Goal: Task Accomplishment & Management: Use online tool/utility

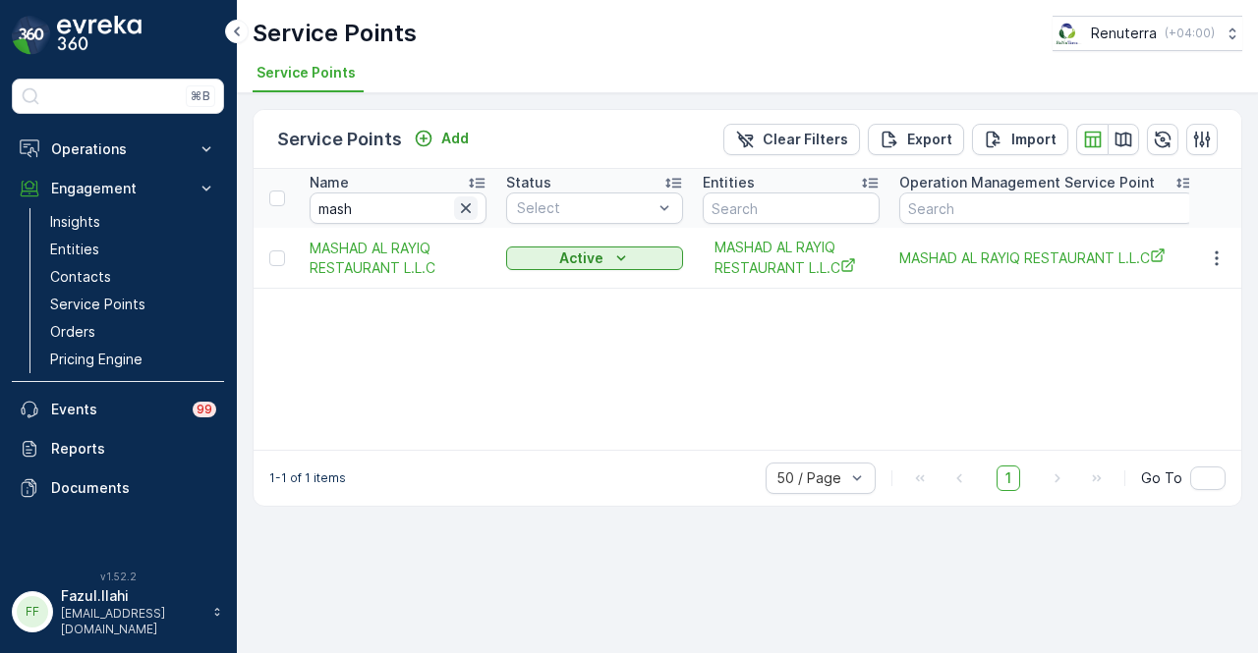
click at [454, 213] on button "button" at bounding box center [466, 209] width 24 height 24
click at [444, 211] on input "text" at bounding box center [398, 208] width 177 height 31
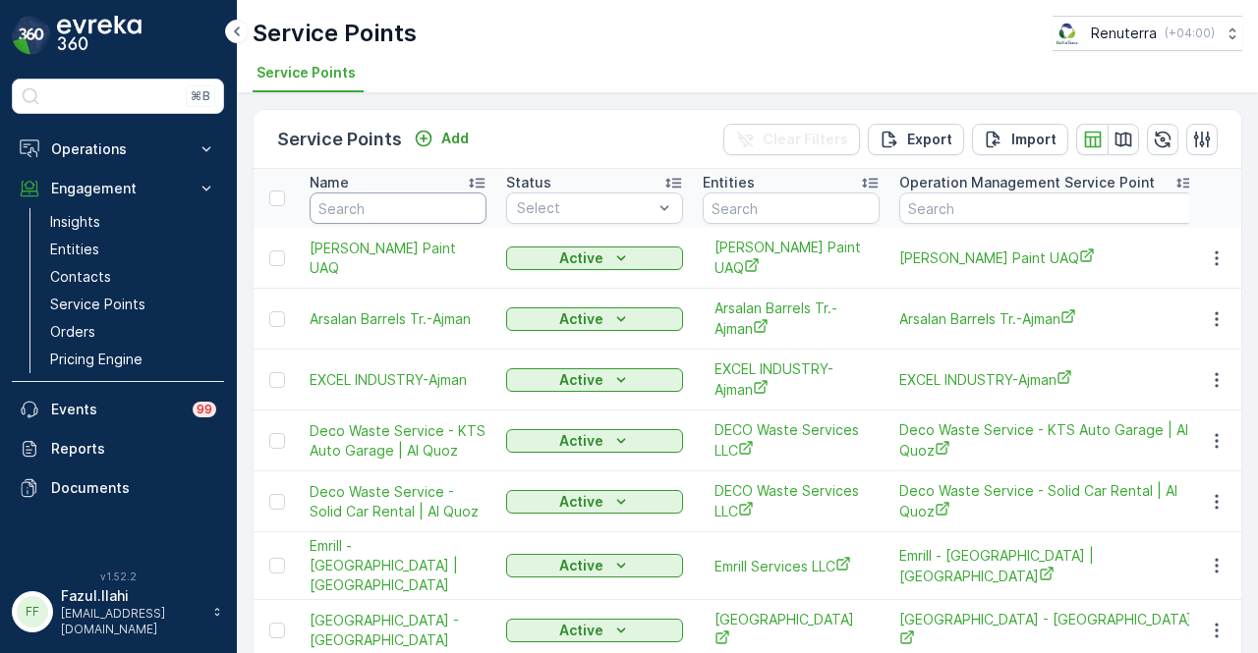
click at [443, 210] on input "text" at bounding box center [398, 208] width 177 height 31
type input "HAL"
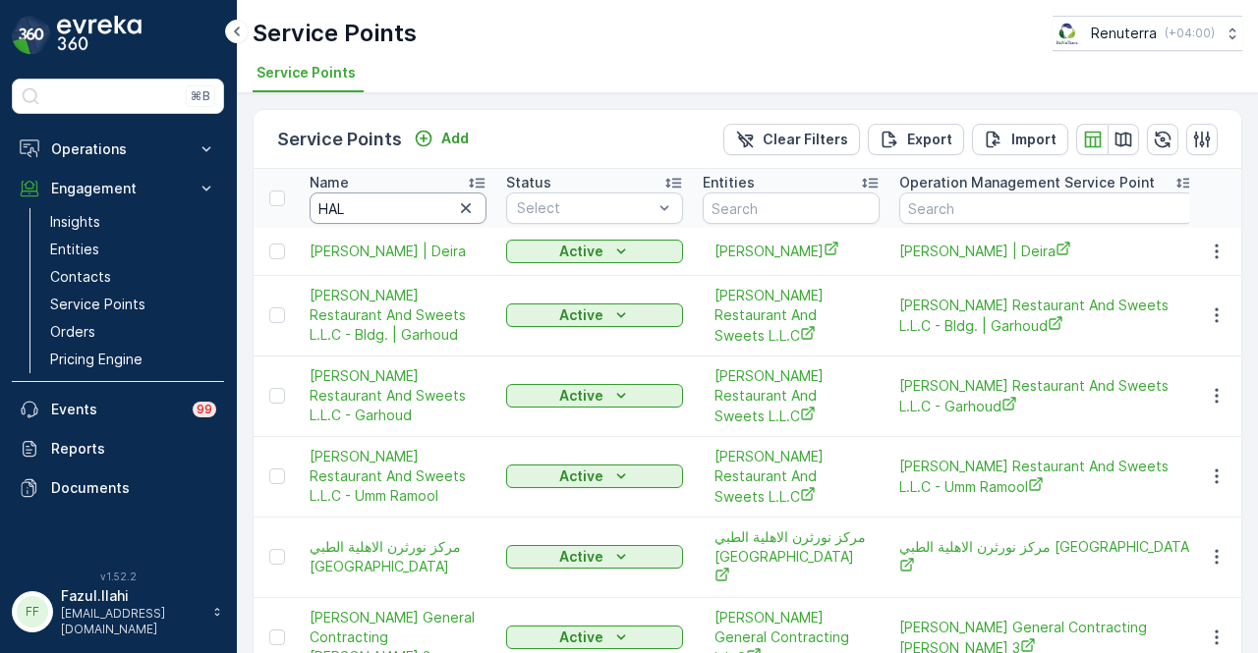
click at [443, 210] on input "HAL" at bounding box center [398, 208] width 177 height 31
type input "HALLAB"
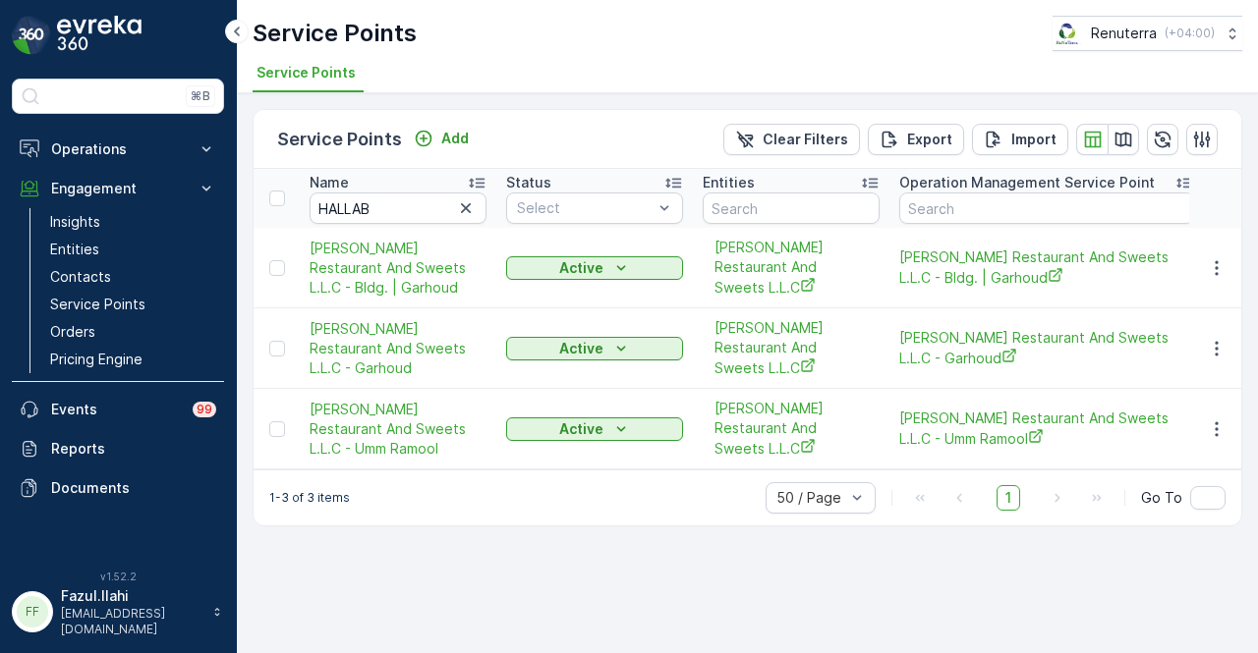
click at [1222, 272] on td at bounding box center [1215, 268] width 53 height 81
click at [1223, 258] on icon "button" at bounding box center [1217, 268] width 20 height 20
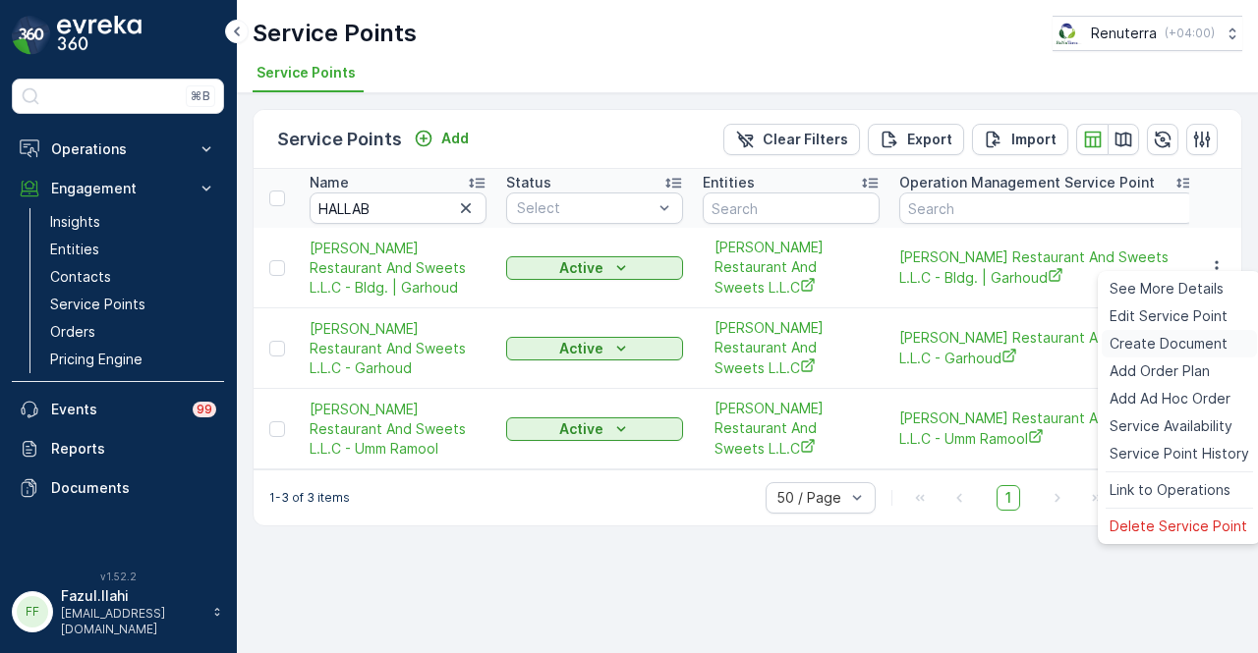
click at [1201, 345] on span "Create Document" at bounding box center [1168, 344] width 118 height 20
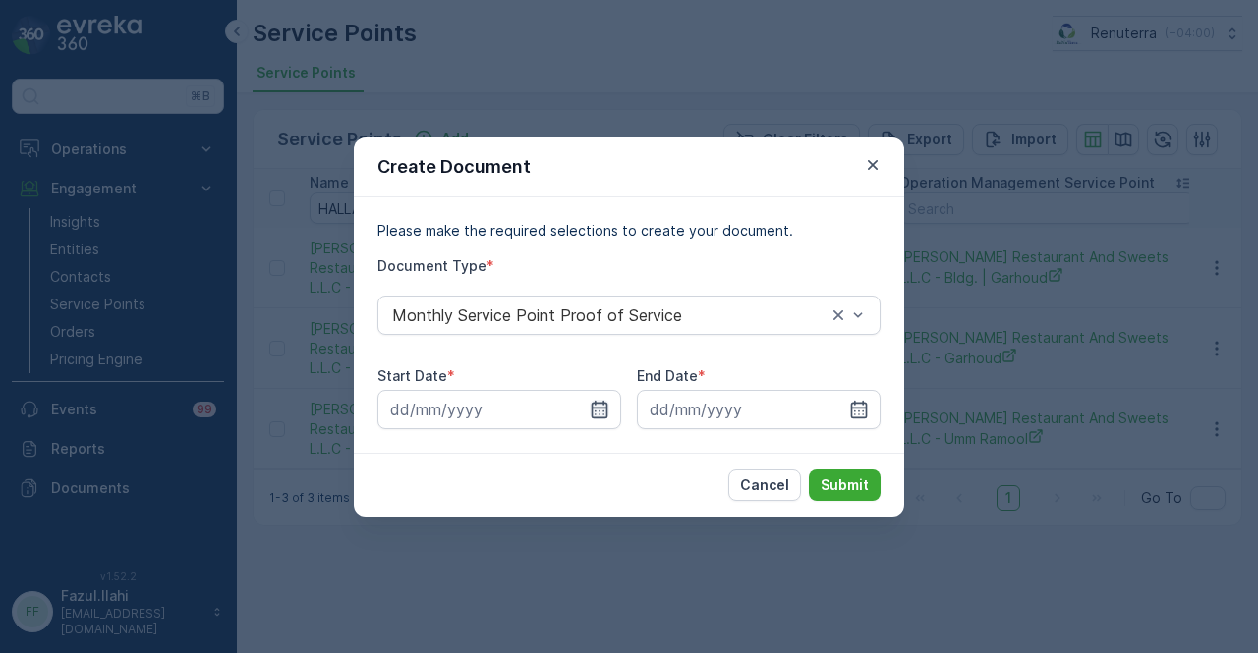
click at [603, 405] on icon "button" at bounding box center [600, 409] width 17 height 18
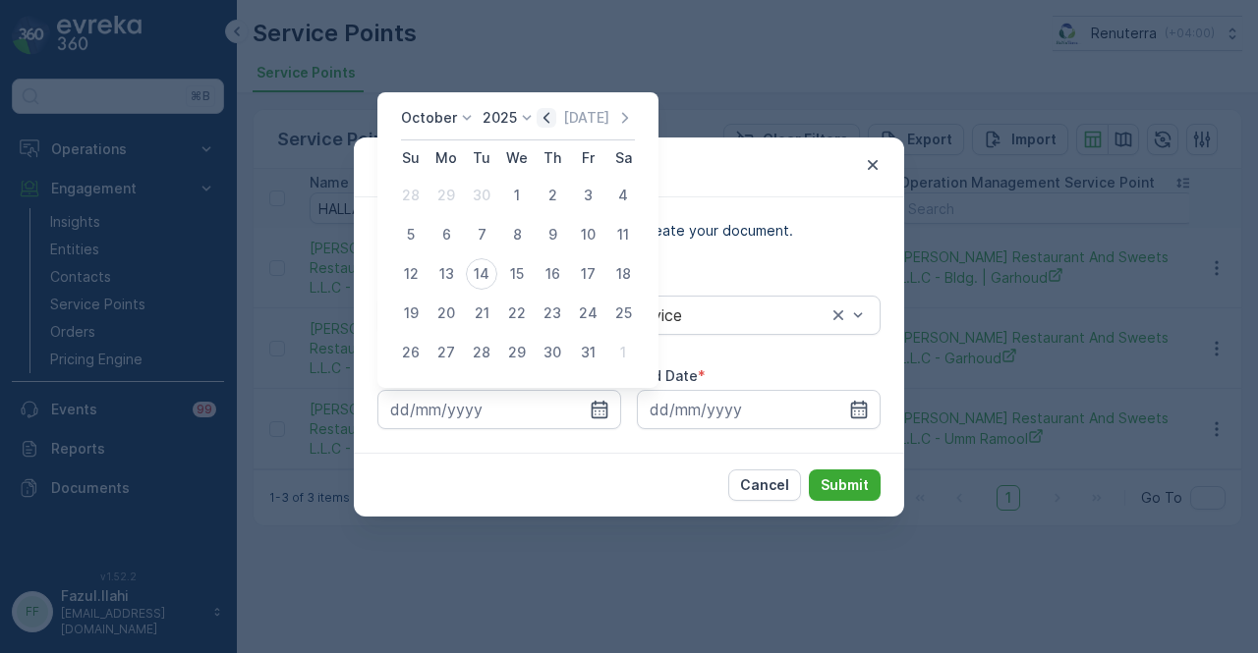
click at [551, 125] on icon "button" at bounding box center [547, 118] width 20 height 20
drag, startPoint x: 442, startPoint y: 199, endPoint x: 799, endPoint y: 344, distance: 384.8
click at [443, 198] on div "1" at bounding box center [445, 195] width 31 height 31
type input "01.09.2025"
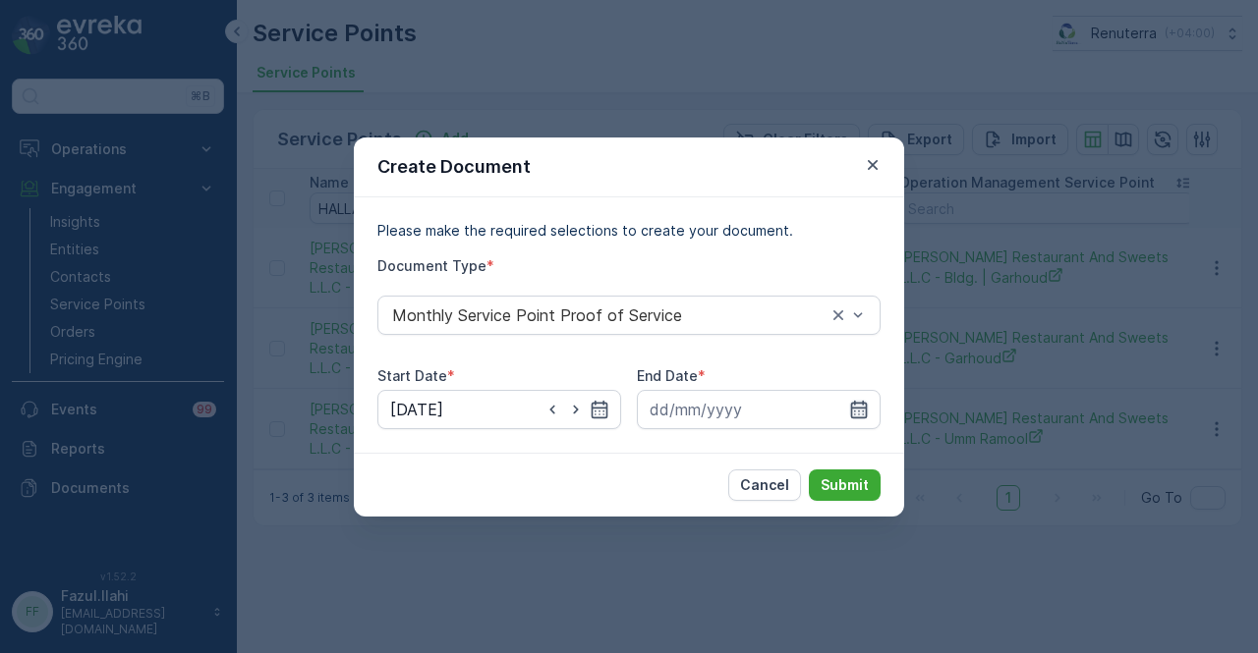
click at [857, 405] on icon "button" at bounding box center [859, 410] width 20 height 20
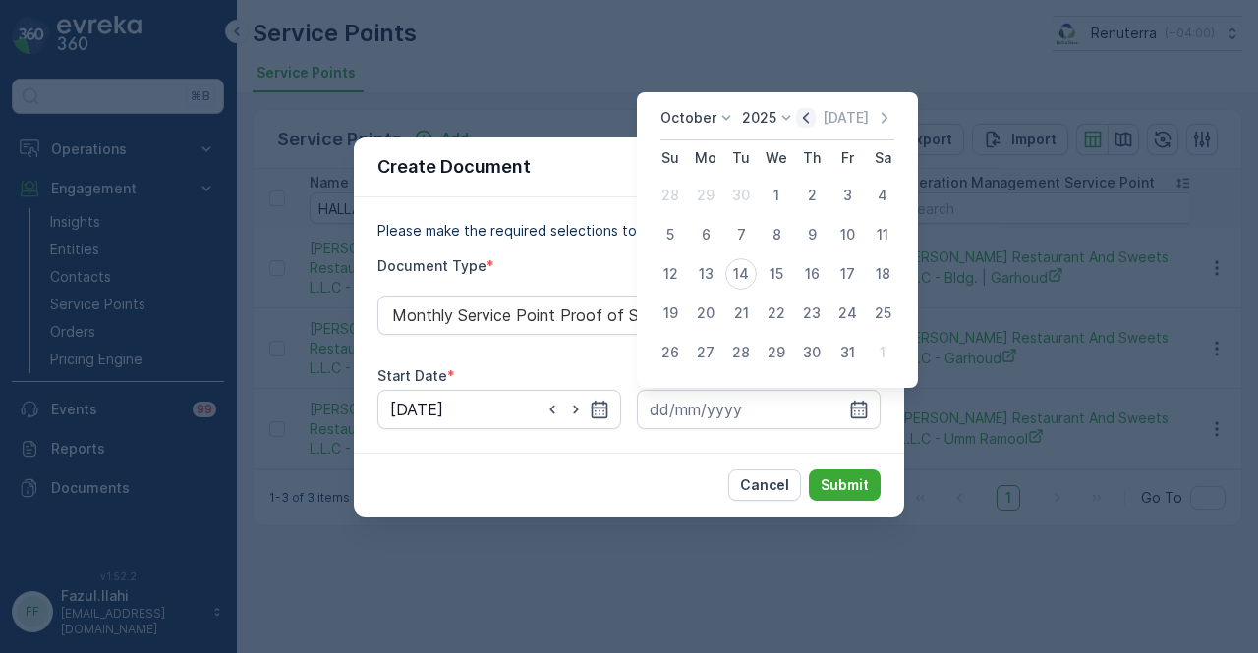
click at [808, 114] on icon "button" at bounding box center [806, 118] width 20 height 20
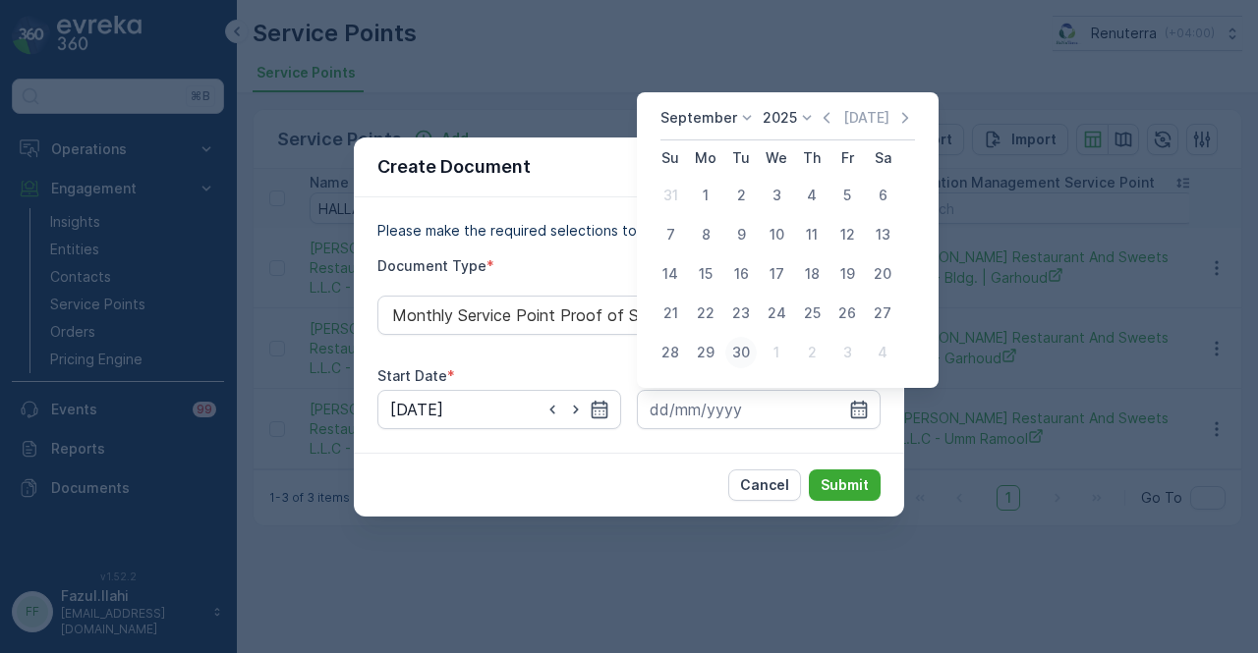
drag, startPoint x: 746, startPoint y: 350, endPoint x: 821, endPoint y: 449, distance: 124.2
click at [746, 351] on div "30" at bounding box center [740, 352] width 31 height 31
type input "30.09.2025"
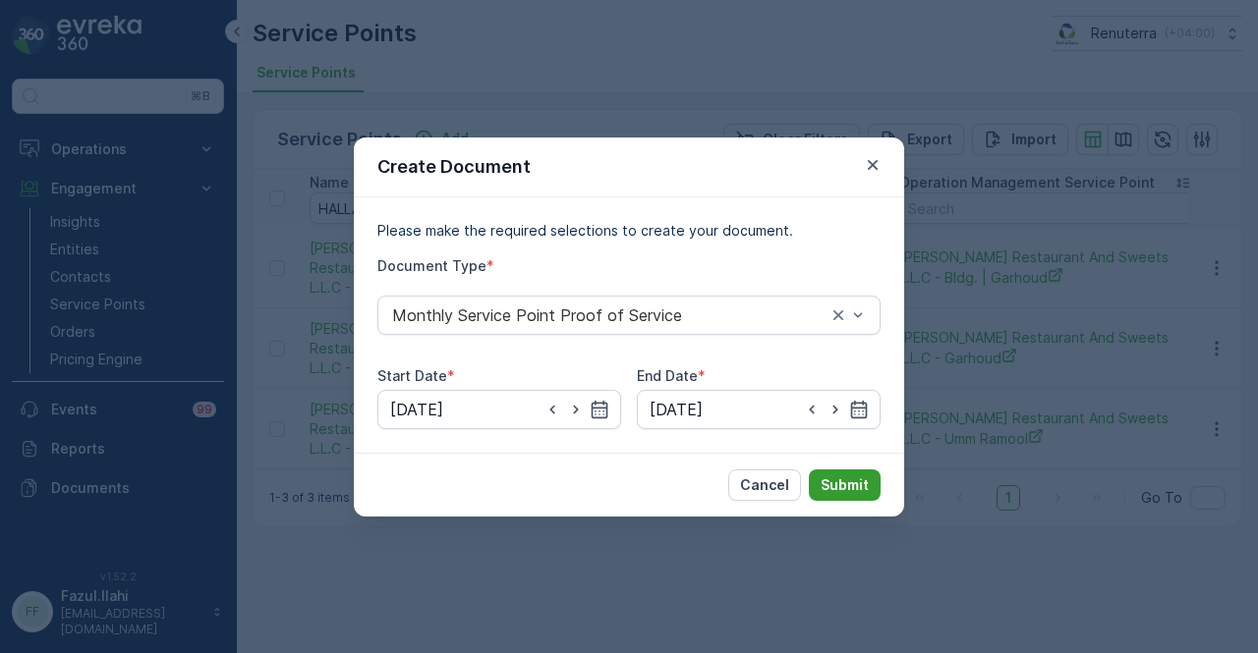
click at [837, 478] on p "Submit" at bounding box center [845, 486] width 48 height 20
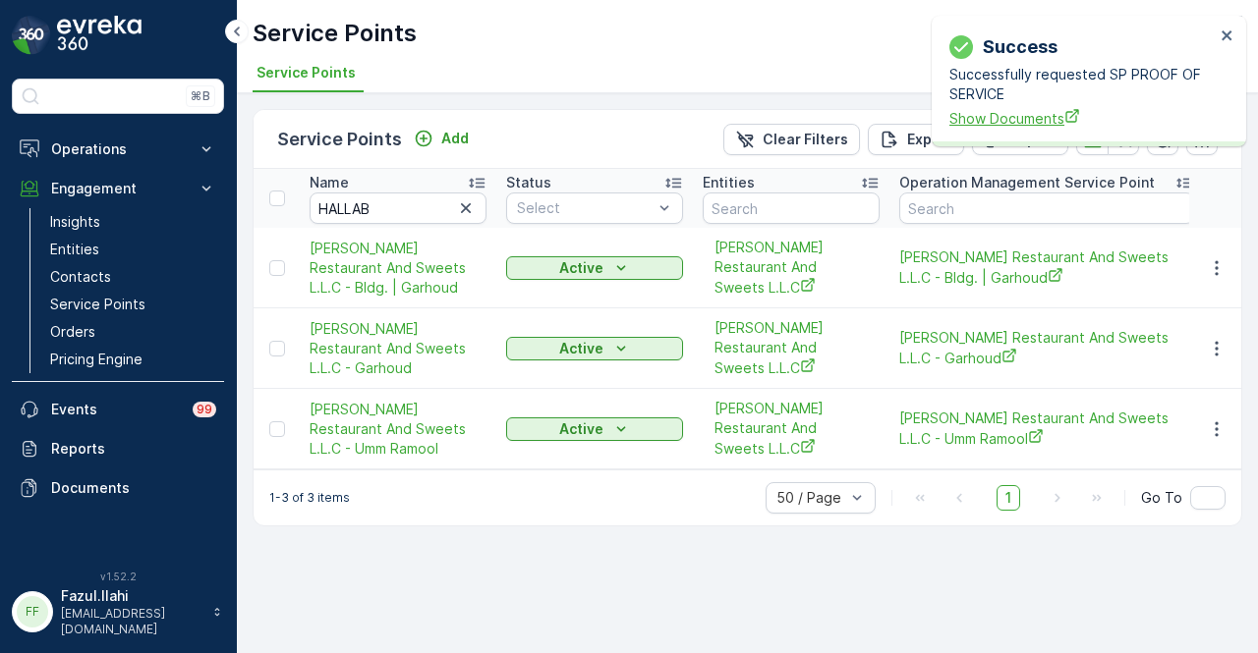
click at [1001, 123] on span "Show Documents" at bounding box center [1081, 118] width 265 height 21
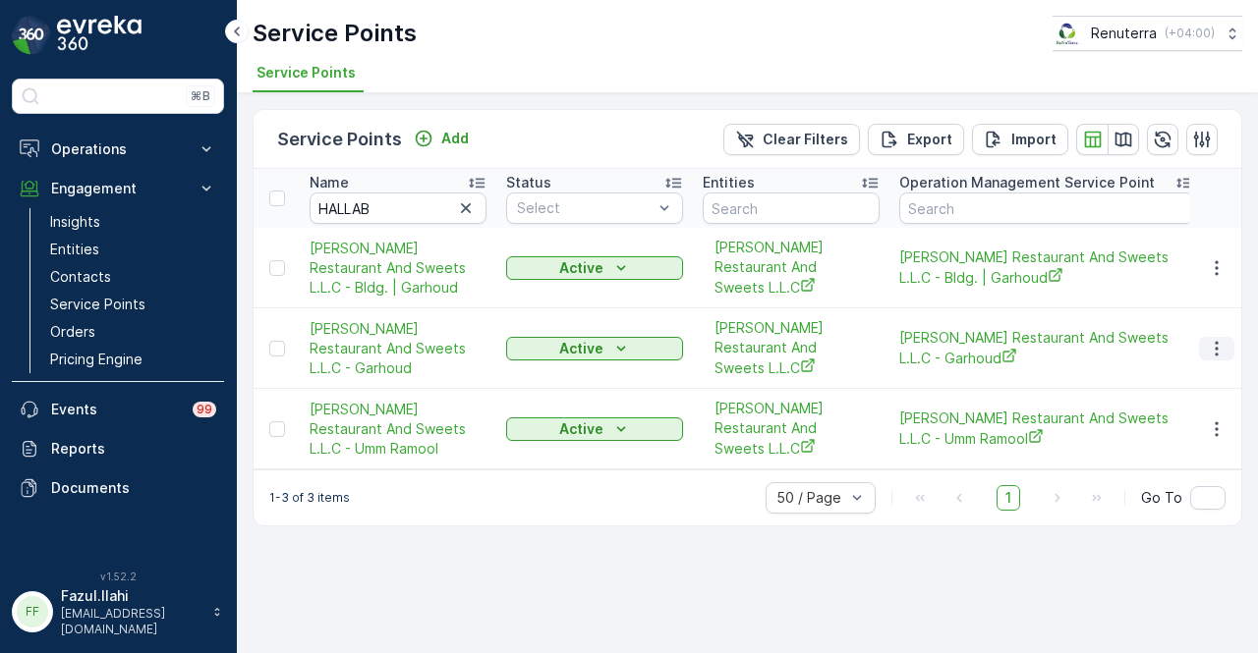
click at [1214, 337] on button "button" at bounding box center [1216, 349] width 35 height 24
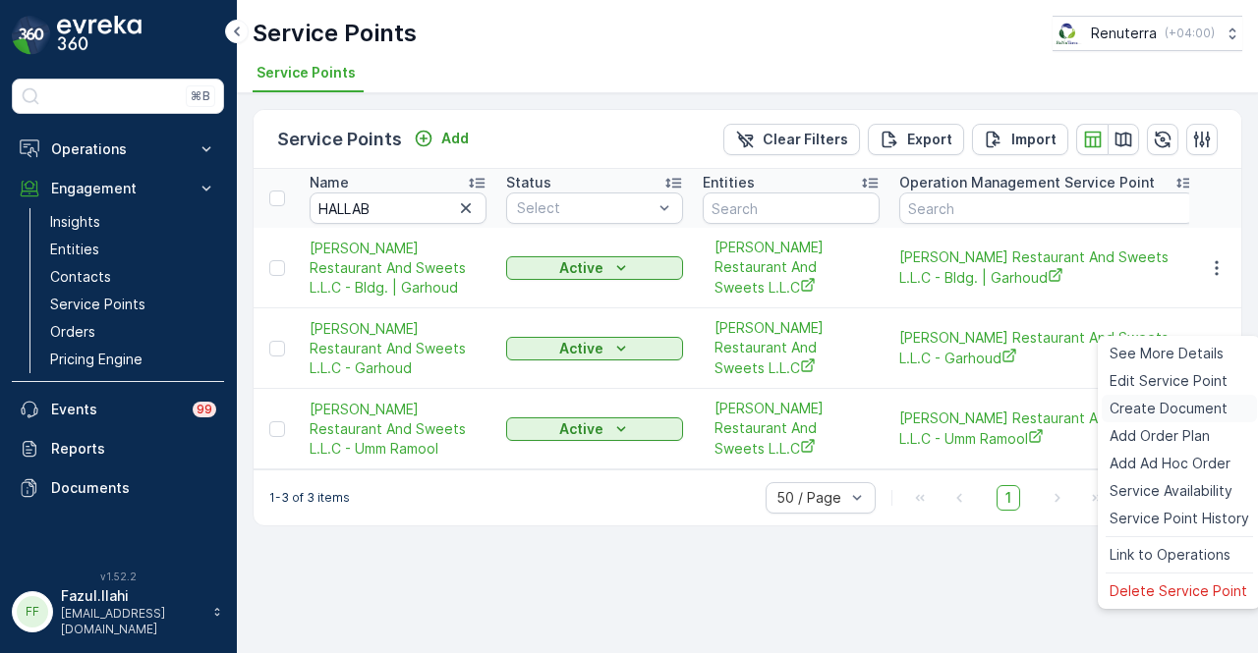
click at [1203, 402] on span "Create Document" at bounding box center [1168, 409] width 118 height 20
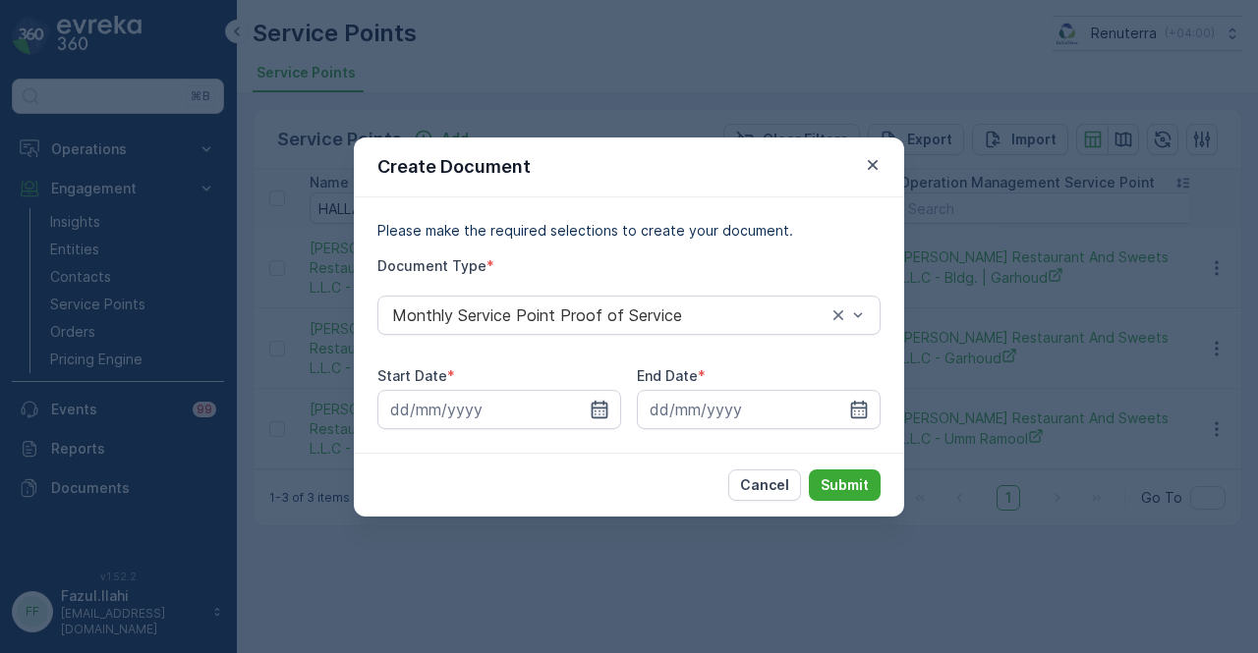
click at [604, 416] on icon "button" at bounding box center [600, 410] width 20 height 20
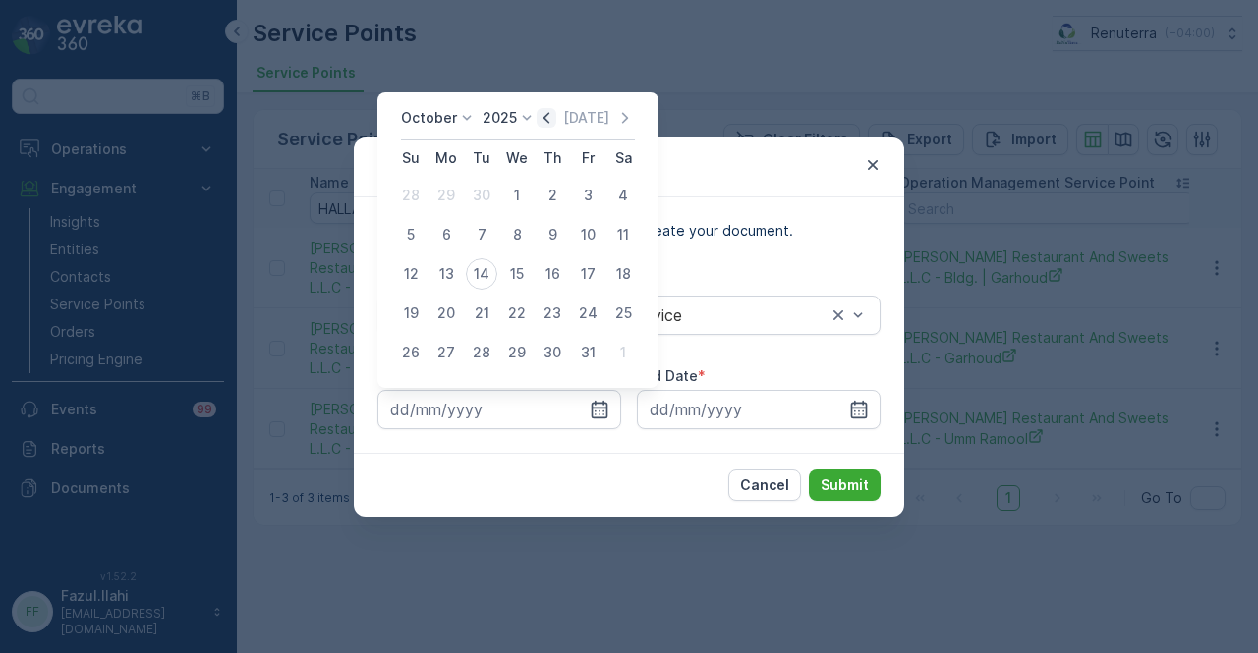
click at [555, 115] on icon "button" at bounding box center [547, 118] width 20 height 20
click at [449, 196] on div "1" at bounding box center [445, 195] width 31 height 31
type input "01.09.2025"
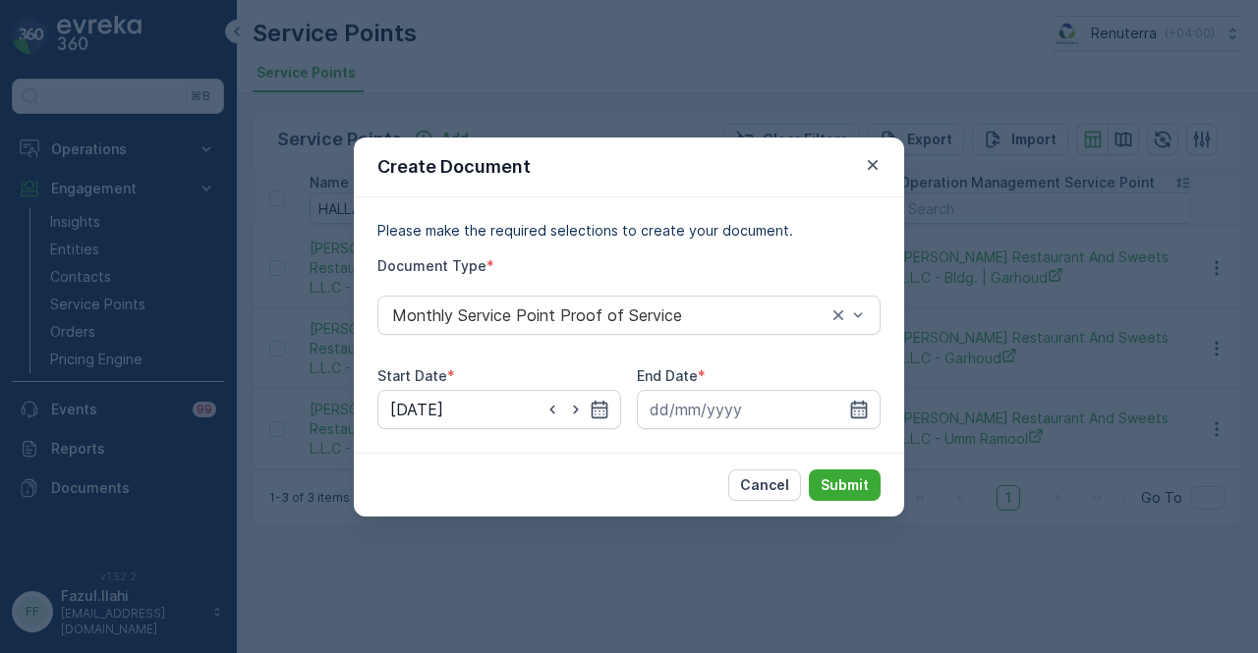
click at [860, 408] on icon "button" at bounding box center [859, 409] width 17 height 18
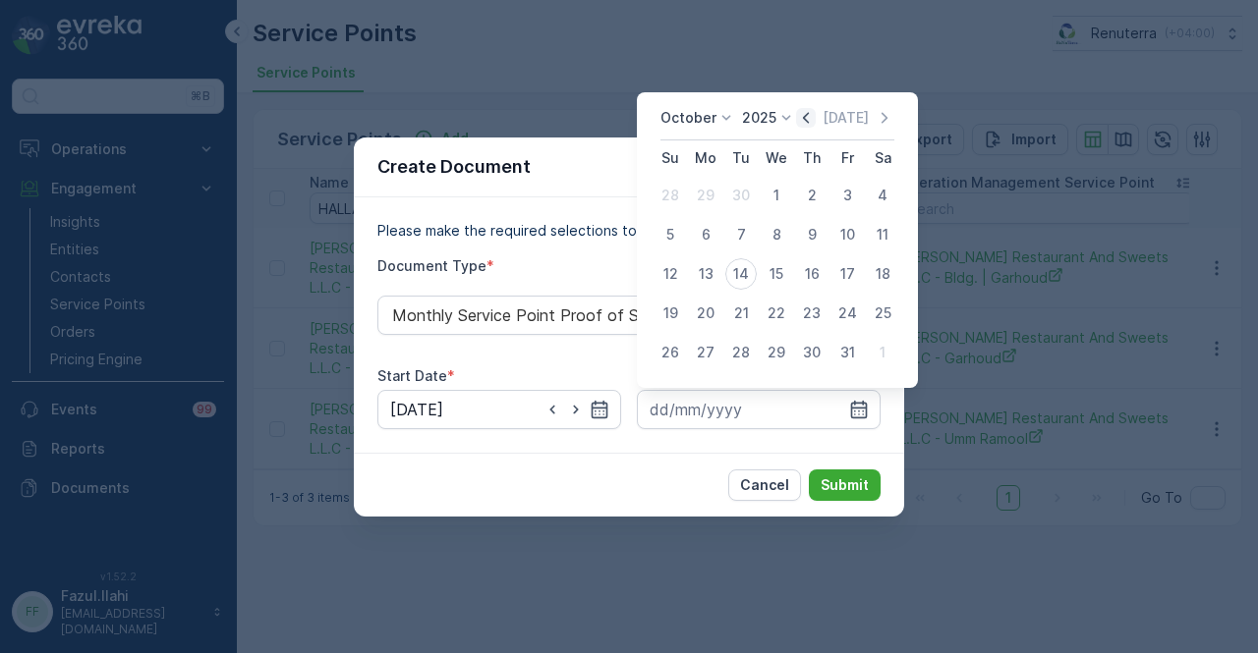
click at [814, 119] on icon "button" at bounding box center [806, 118] width 20 height 20
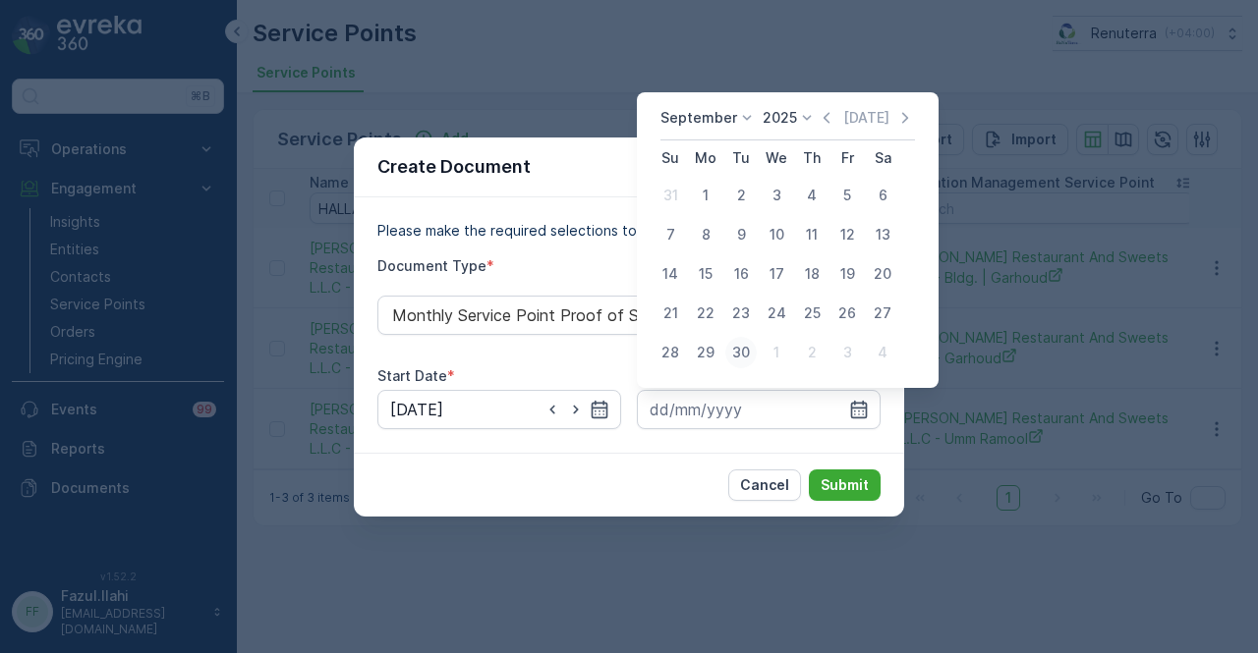
click at [741, 359] on div "30" at bounding box center [740, 352] width 31 height 31
type input "30.09.2025"
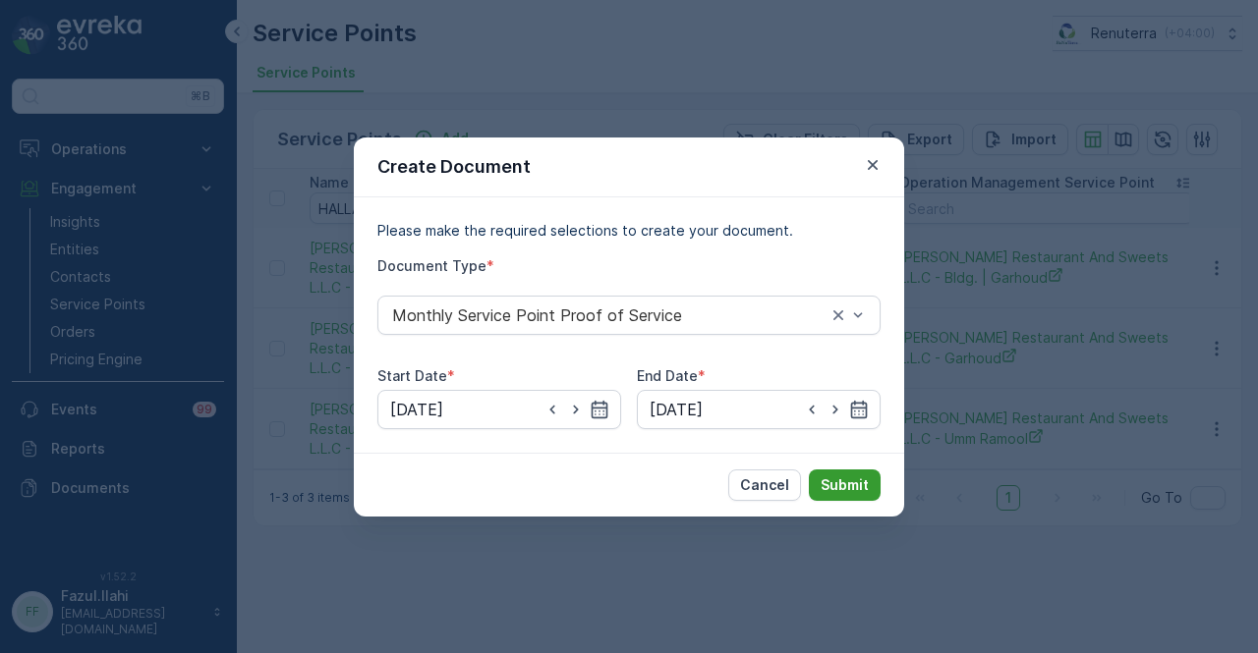
click at [868, 487] on p "Submit" at bounding box center [845, 486] width 48 height 20
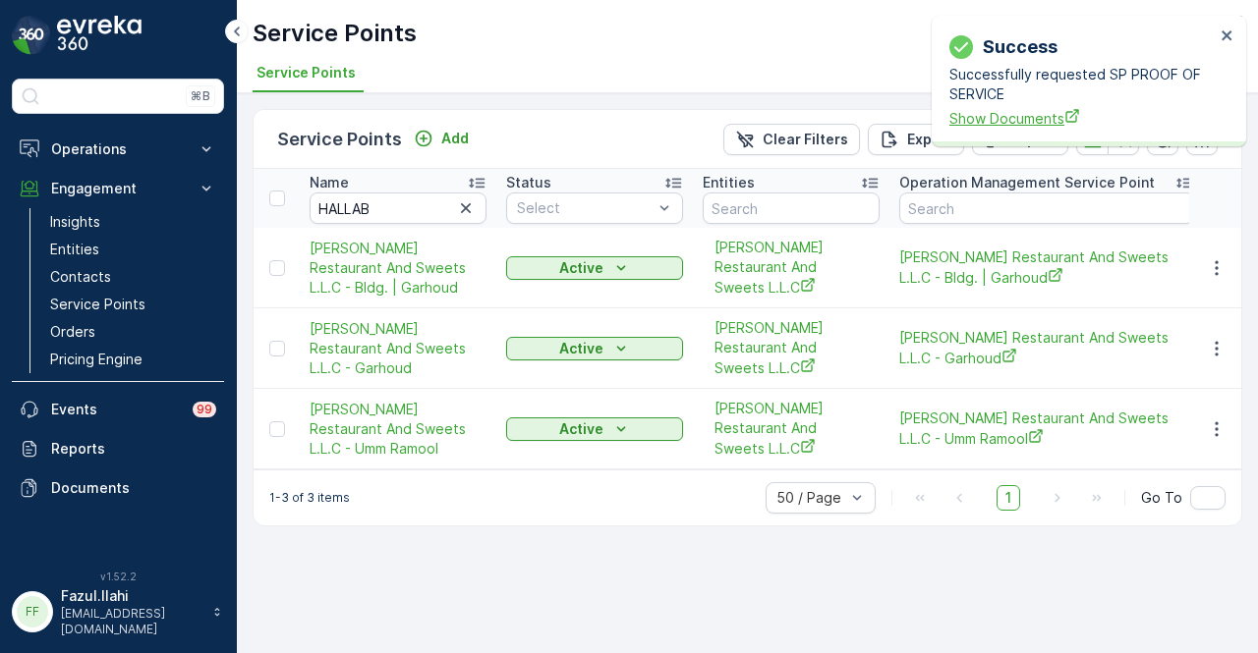
click at [1021, 120] on span "Show Documents" at bounding box center [1081, 118] width 265 height 21
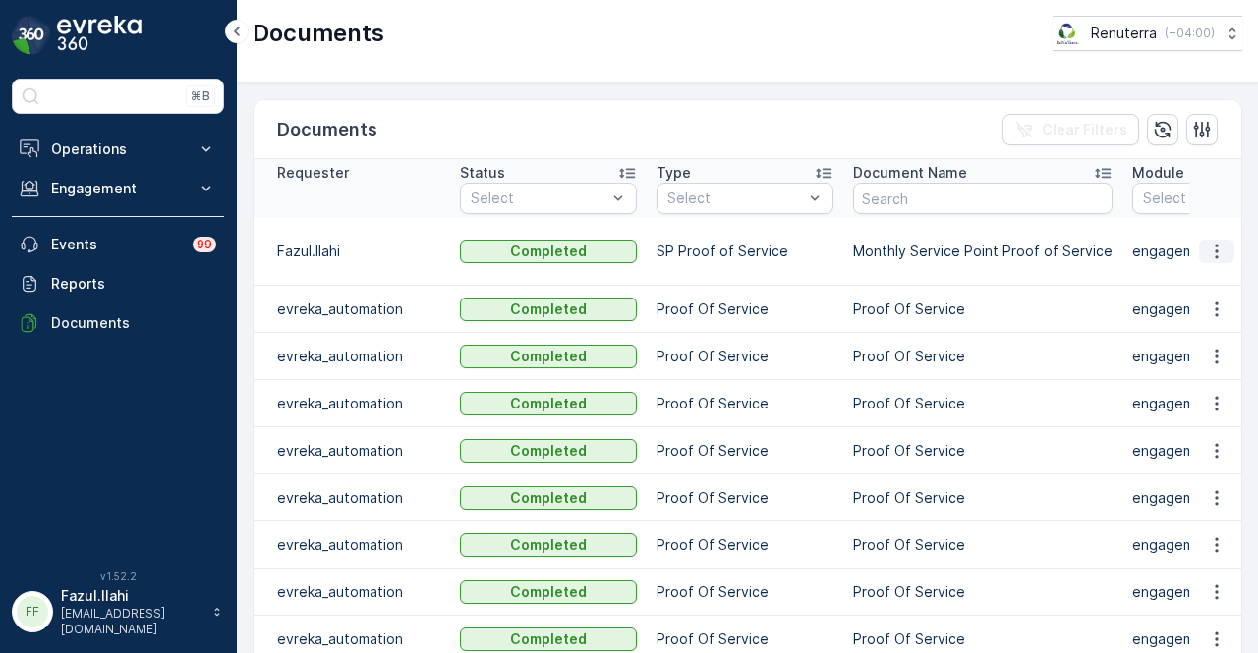
click at [1215, 240] on button "button" at bounding box center [1216, 252] width 35 height 24
click at [1215, 272] on span "See Details" at bounding box center [1211, 279] width 76 height 20
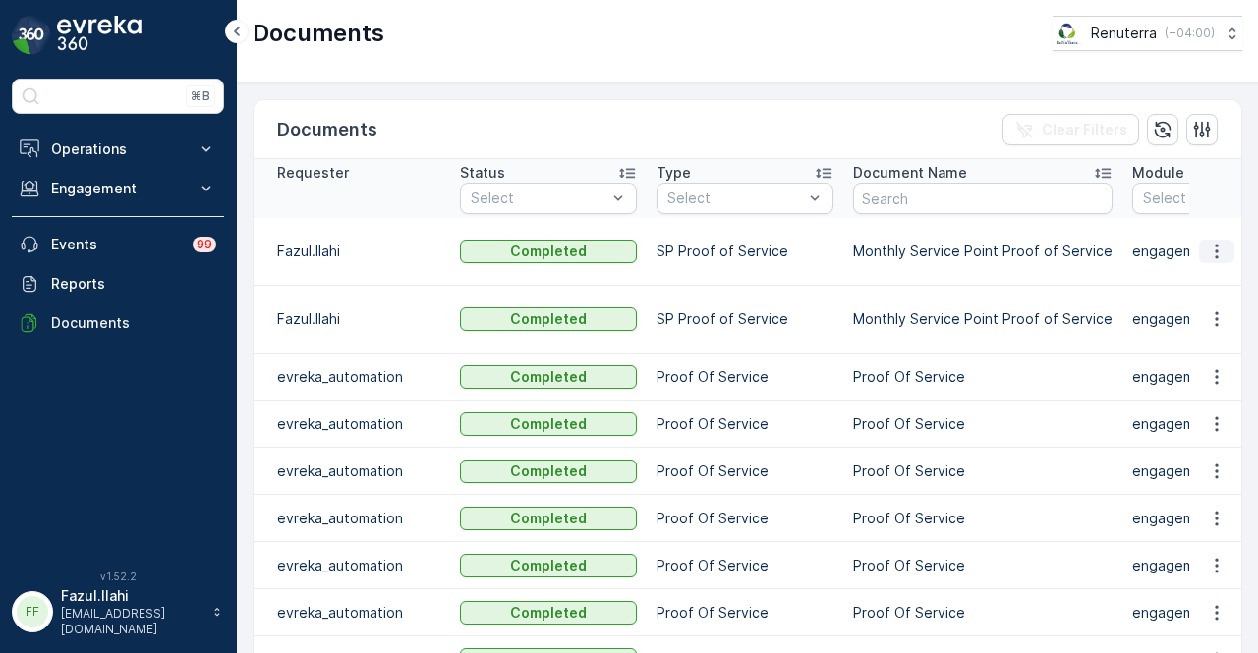
click at [1207, 245] on icon "button" at bounding box center [1217, 252] width 20 height 20
click at [1205, 270] on span "See Details" at bounding box center [1211, 269] width 76 height 20
